Goal: Task Accomplishment & Management: Use online tool/utility

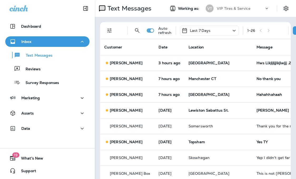
scroll to position [184, 0]
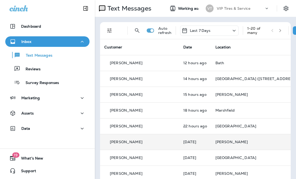
scroll to position [26, 0]
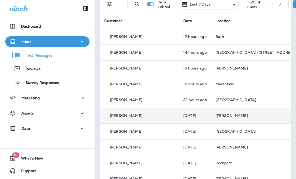
click at [211, 121] on td "Windham" at bounding box center [250, 116] width 79 height 16
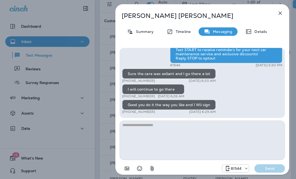
click at [279, 15] on icon "button" at bounding box center [280, 13] width 6 height 6
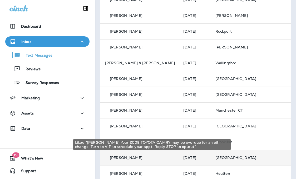
scroll to position [184, 0]
